Goal: Information Seeking & Learning: Learn about a topic

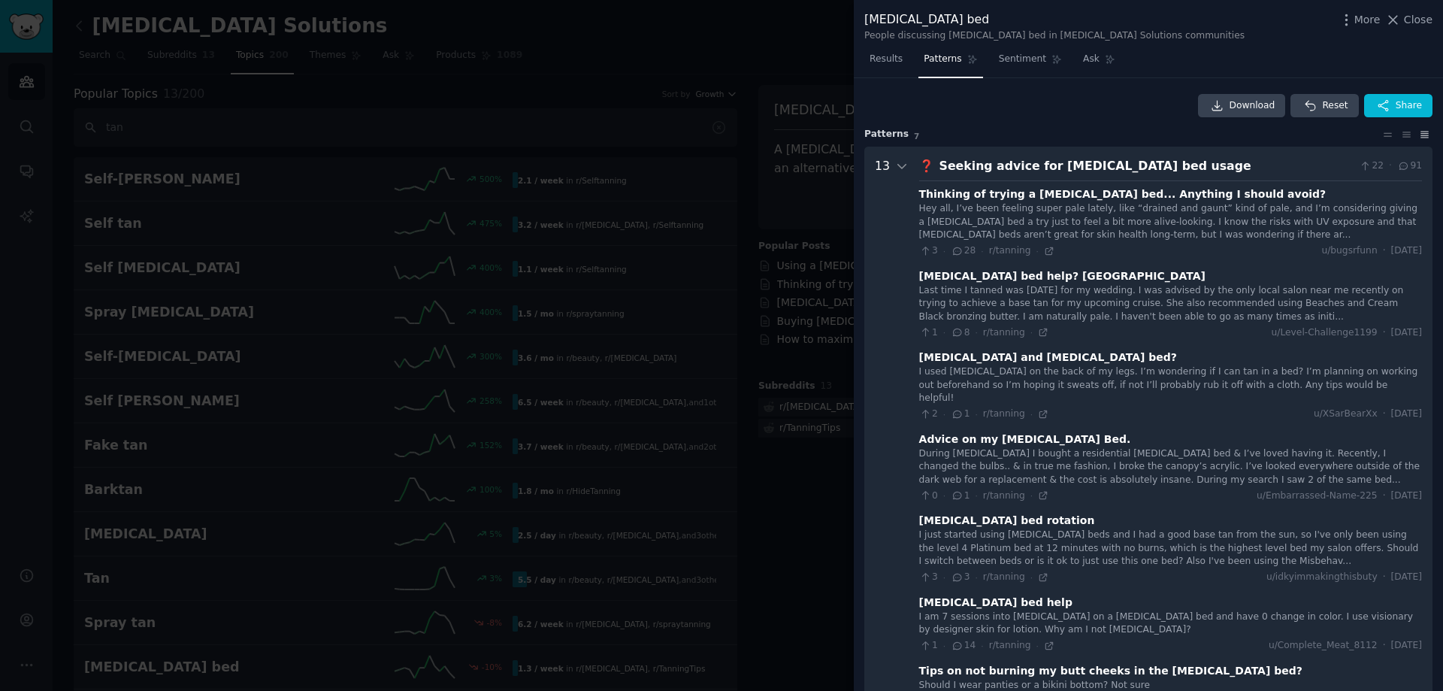
click at [1021, 49] on link "Sentiment" at bounding box center [1031, 62] width 74 height 31
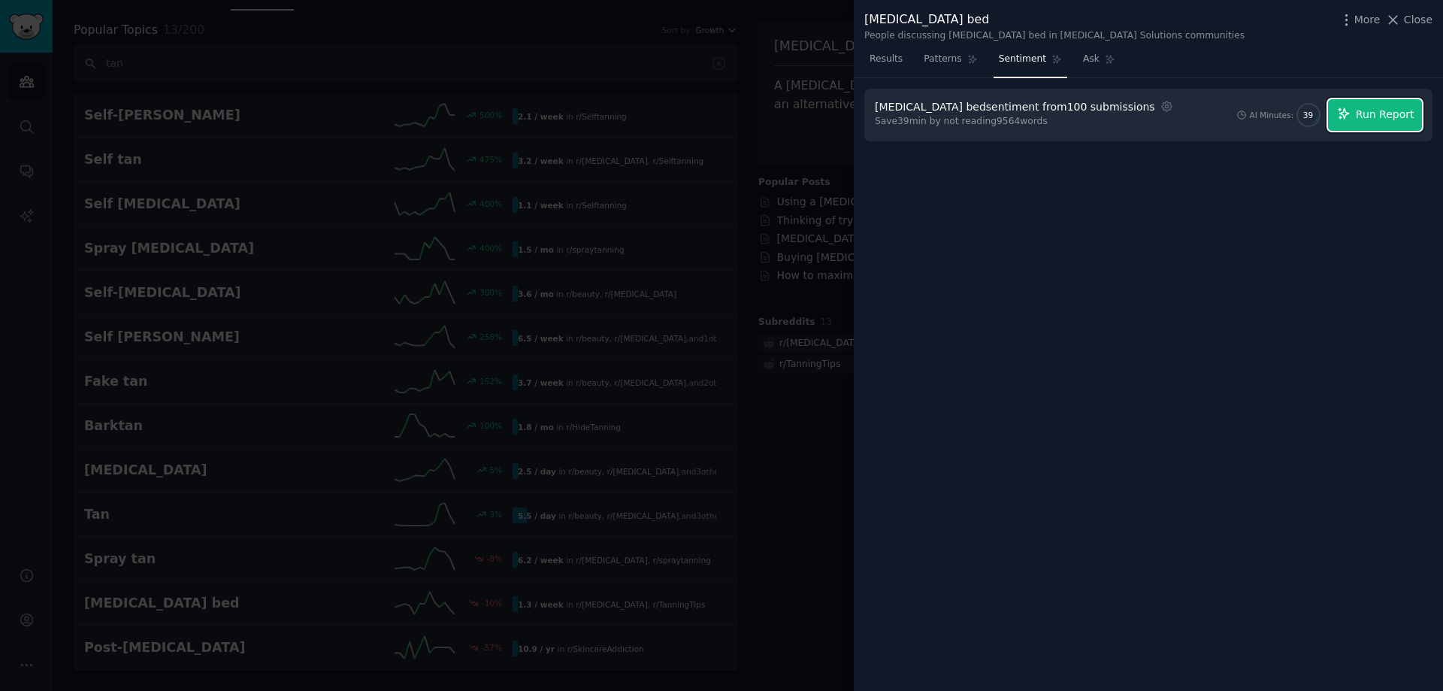
click at [1404, 113] on span "Run Report" at bounding box center [1385, 115] width 59 height 16
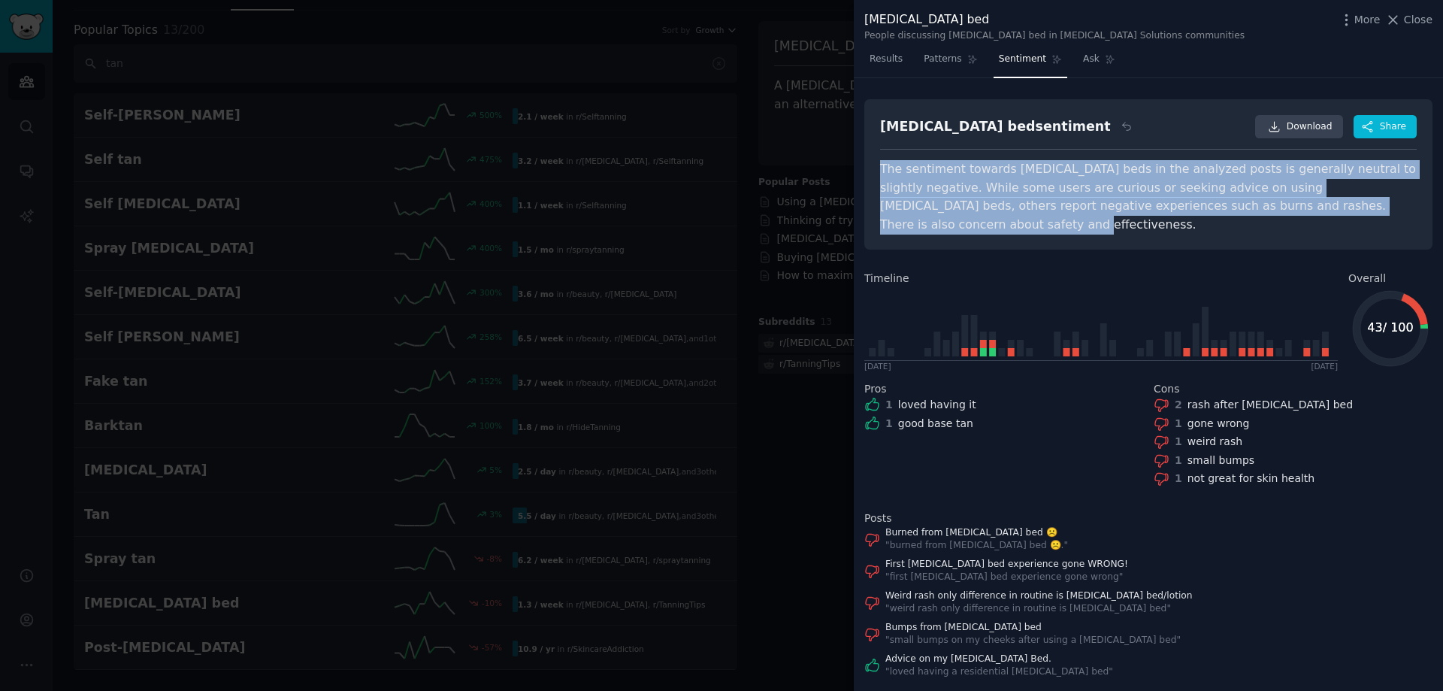
drag, startPoint x: 1366, startPoint y: 217, endPoint x: 878, endPoint y: 172, distance: 490.6
click at [878, 172] on div "[MEDICAL_DATA] bed sentiment Download Share The sentiment towards [MEDICAL_DATA…" at bounding box center [1148, 174] width 568 height 151
copy div "The sentiment towards [MEDICAL_DATA] beds in the analyzed posts is generally ne…"
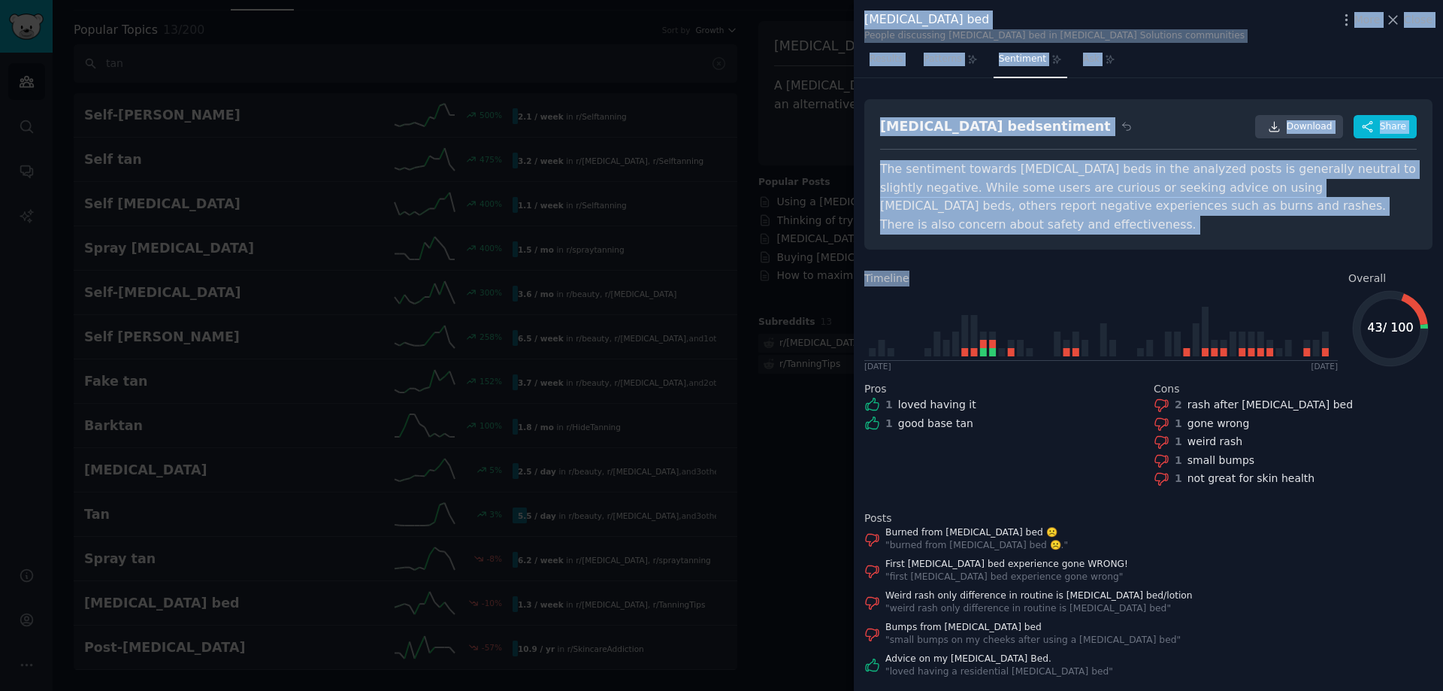
drag, startPoint x: 750, startPoint y: 169, endPoint x: 991, endPoint y: 268, distance: 260.6
click at [991, 244] on div "[MEDICAL_DATA] bed People discussing [MEDICAL_DATA] bed in [MEDICAL_DATA] Solut…" at bounding box center [721, 345] width 1443 height 691
click at [702, 380] on div at bounding box center [721, 345] width 1443 height 691
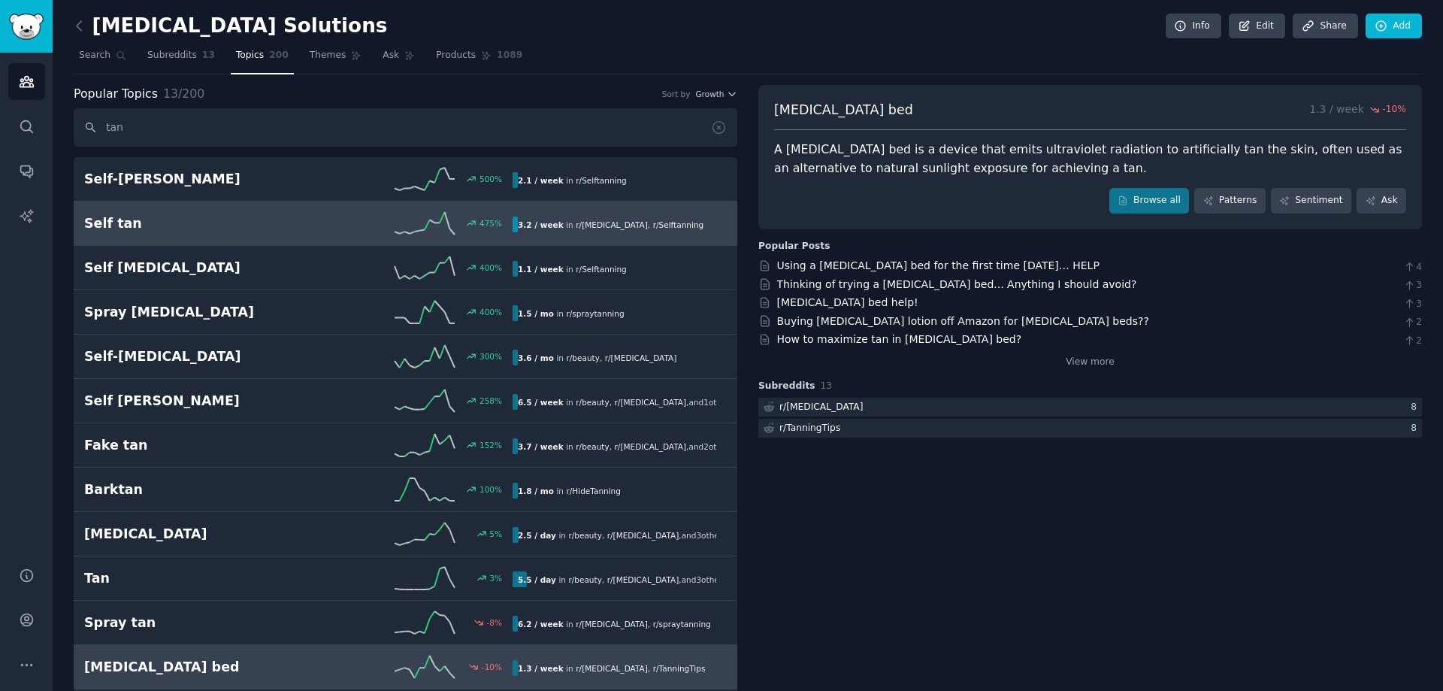
click at [179, 214] on h2 "Self tan" at bounding box center [191, 223] width 214 height 19
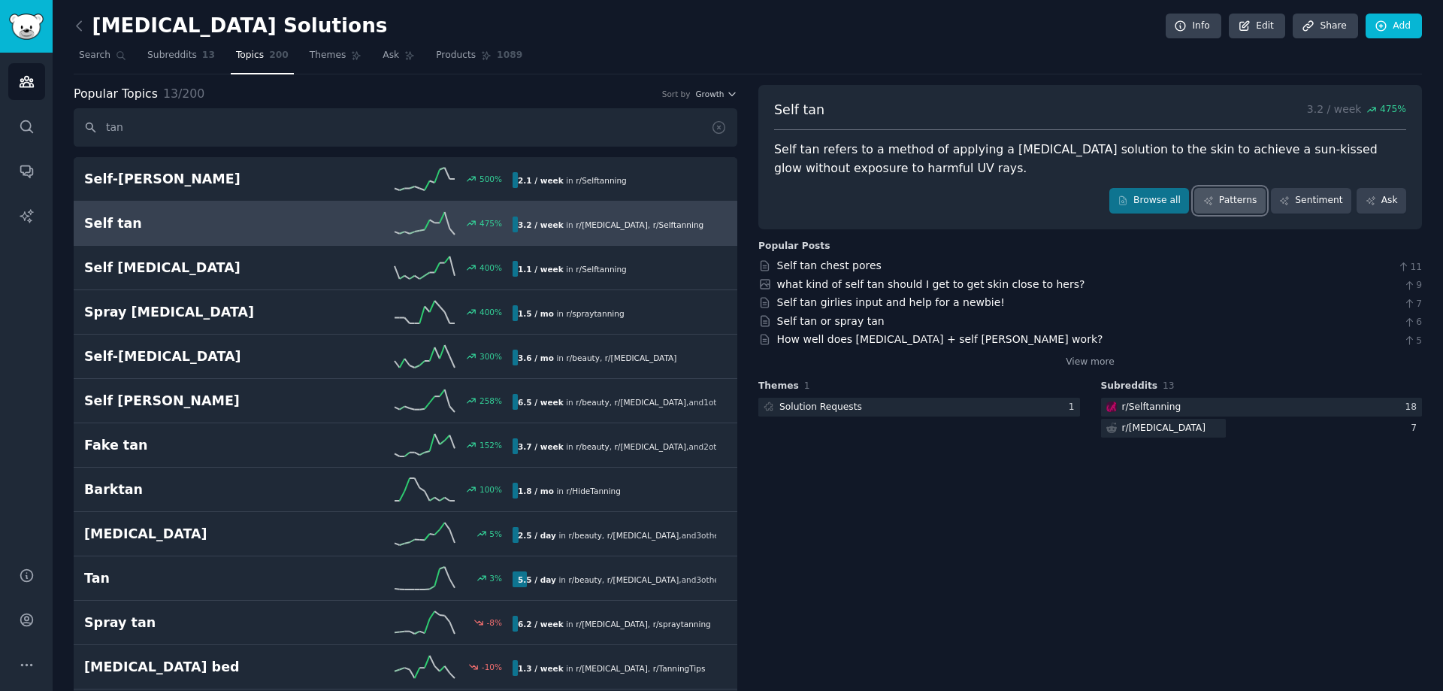
click at [1234, 204] on link "Patterns" at bounding box center [1229, 201] width 71 height 26
